Goal: Information Seeking & Learning: Learn about a topic

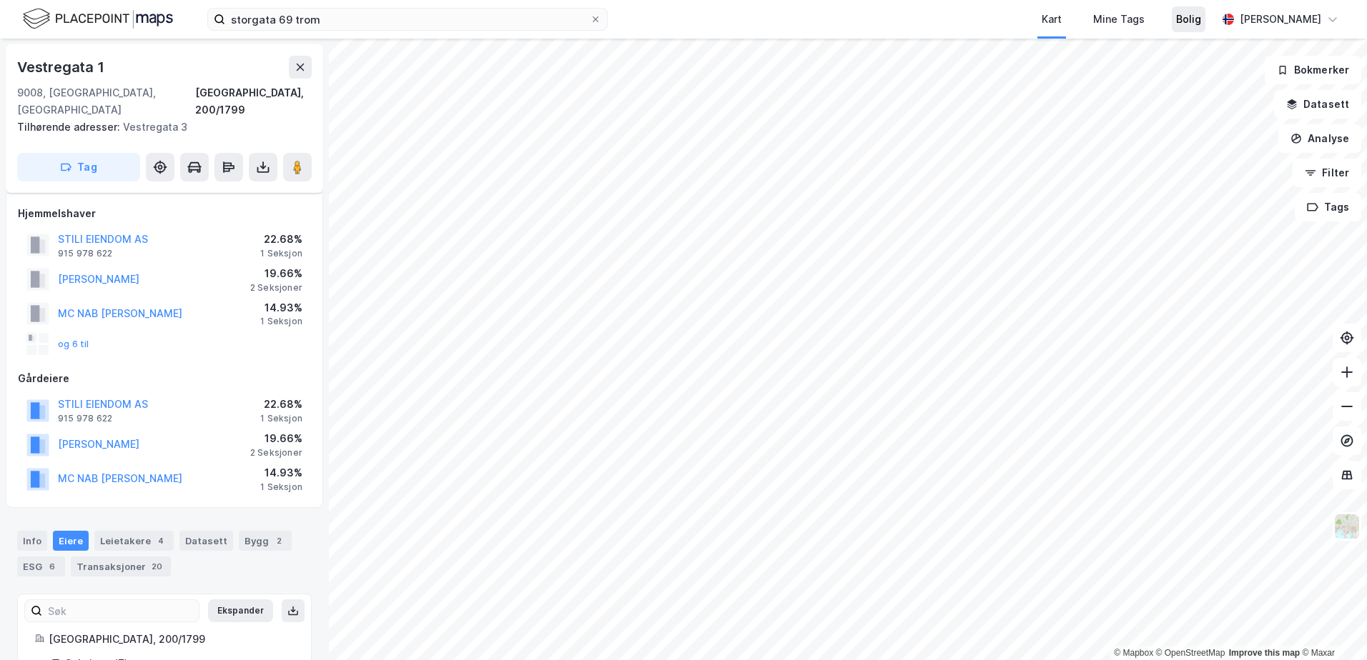
scroll to position [141, 0]
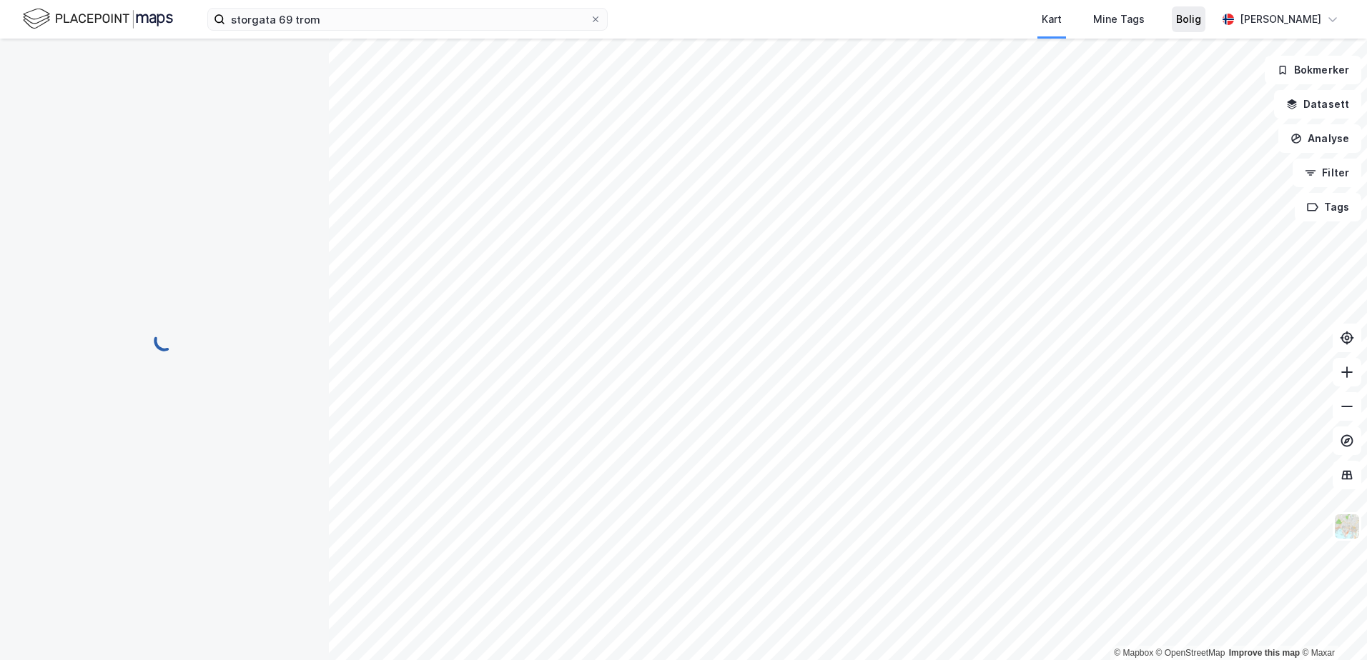
scroll to position [23, 0]
